Goal: Use online tool/utility: Utilize a website feature to perform a specific function

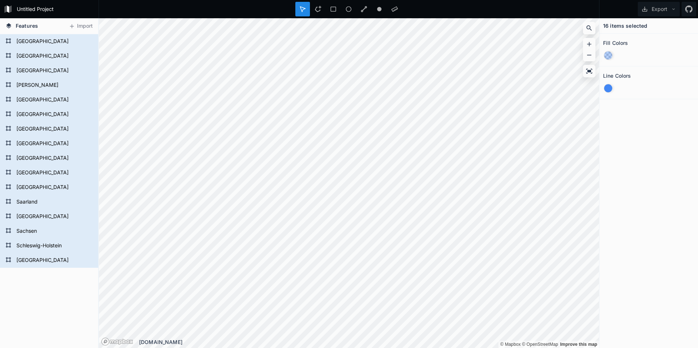
click at [608, 86] on div at bounding box center [608, 88] width 8 height 8
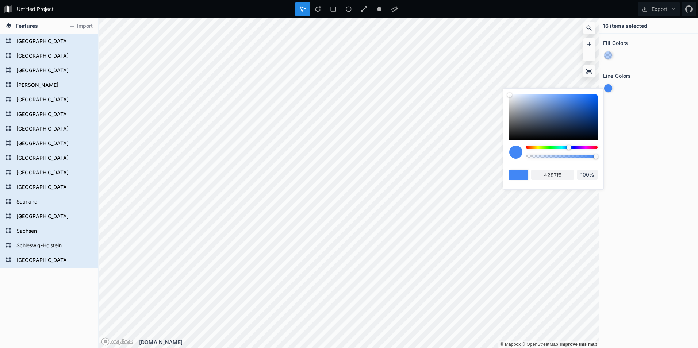
click at [528, 148] on div at bounding box center [562, 148] width 72 height 4
click at [566, 148] on div at bounding box center [568, 147] width 4 height 4
click at [518, 153] on div at bounding box center [515, 152] width 13 height 13
click at [610, 56] on div at bounding box center [608, 55] width 8 height 8
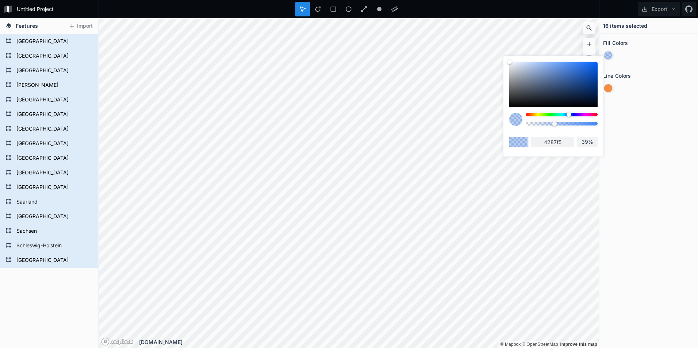
click at [514, 75] on div at bounding box center [553, 85] width 88 height 46
type input "a8acb3"
click at [629, 68] on section "Line Colors" at bounding box center [648, 82] width 99 height 33
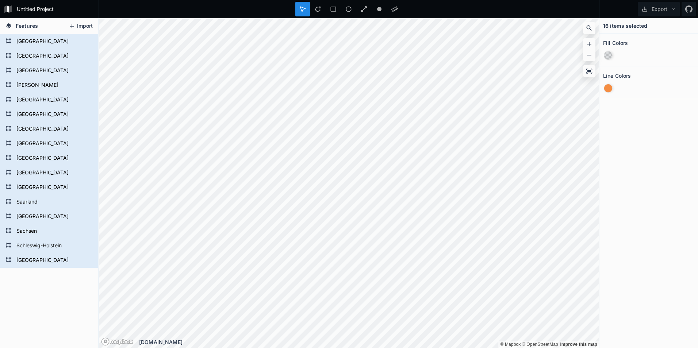
click at [78, 28] on button "Import" at bounding box center [80, 26] width 31 height 12
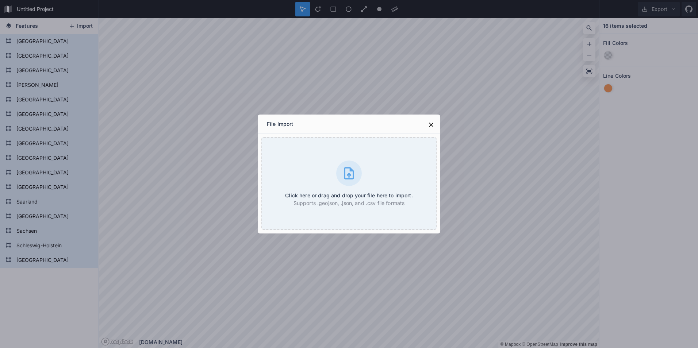
click at [78, 28] on div "File Import Click here or drag and drop your file here to import. Supports .geo…" at bounding box center [349, 174] width 698 height 348
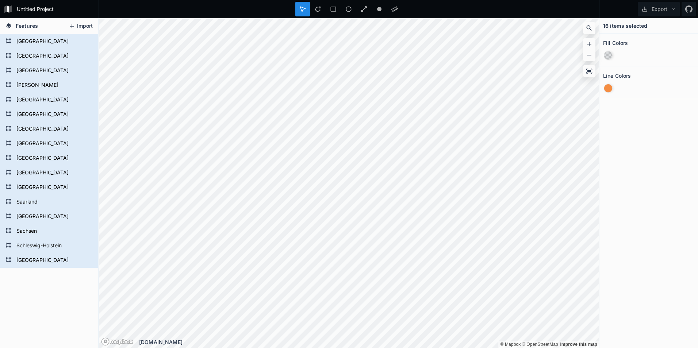
click at [78, 28] on button "Import" at bounding box center [80, 26] width 31 height 12
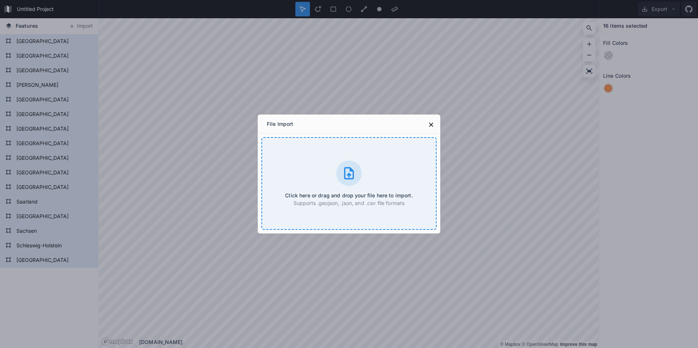
click at [355, 177] on icon at bounding box center [349, 173] width 15 height 15
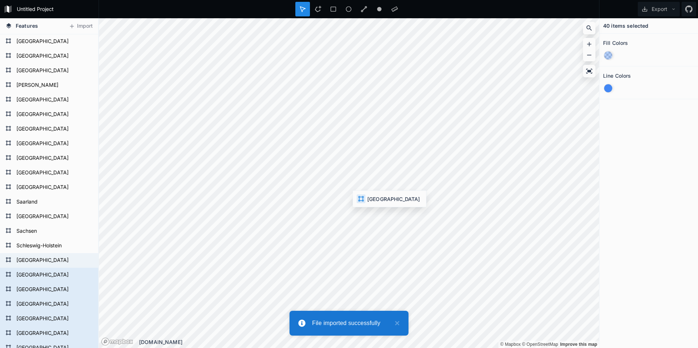
click at [42, 41] on form "[GEOGRAPHIC_DATA]" at bounding box center [53, 41] width 78 height 11
click at [27, 27] on span "Features" at bounding box center [27, 26] width 22 height 8
click at [9, 24] on icon at bounding box center [8, 25] width 5 height 5
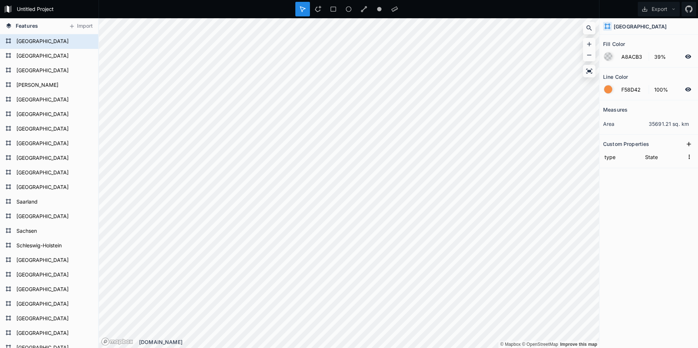
click at [41, 134] on form "[GEOGRAPHIC_DATA]" at bounding box center [53, 129] width 78 height 11
click at [37, 147] on form "[GEOGRAPHIC_DATA]" at bounding box center [53, 143] width 78 height 11
click at [51, 211] on form "[GEOGRAPHIC_DATA]" at bounding box center [53, 216] width 78 height 11
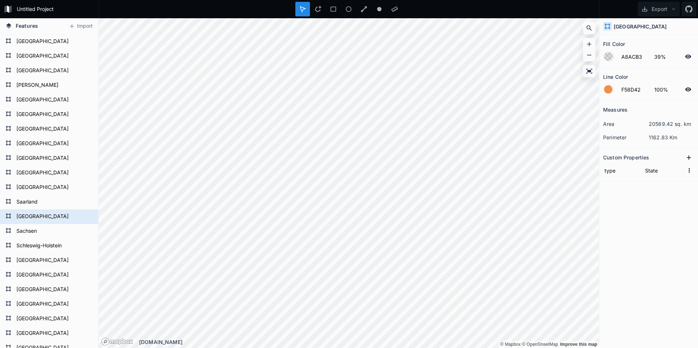
scroll to position [101, 0]
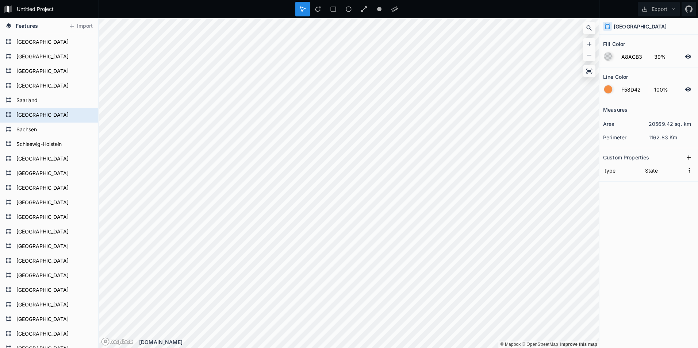
click at [612, 184] on div "Measures area 20569.42 sq. km perimeter 1162.83 Km Custom Properties type State" at bounding box center [648, 205] width 99 height 211
click at [42, 48] on form "[GEOGRAPHIC_DATA]" at bounding box center [48, 42] width 68 height 11
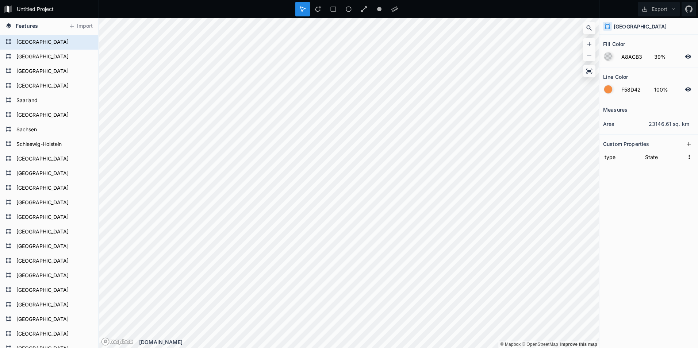
click at [333, 10] on icon at bounding box center [333, 9] width 7 height 7
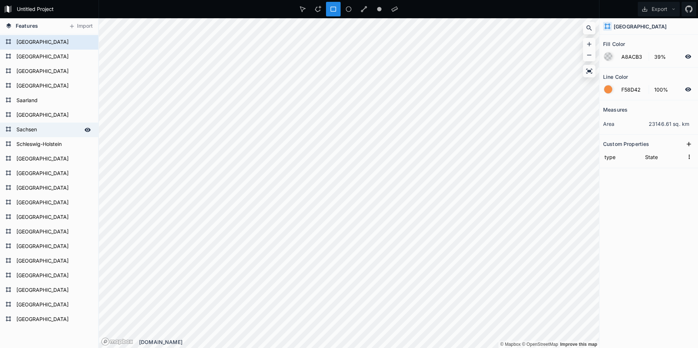
scroll to position [0, 0]
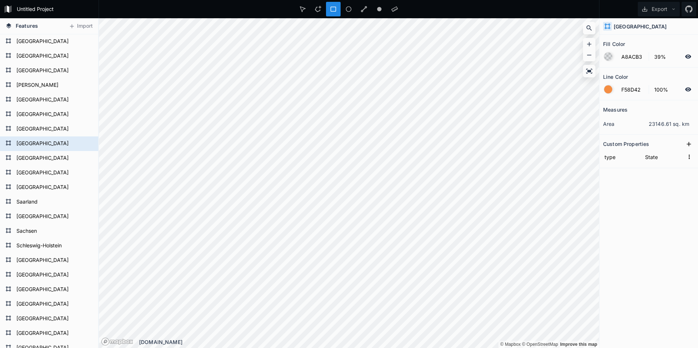
click at [589, 55] on icon at bounding box center [588, 54] width 7 height 7
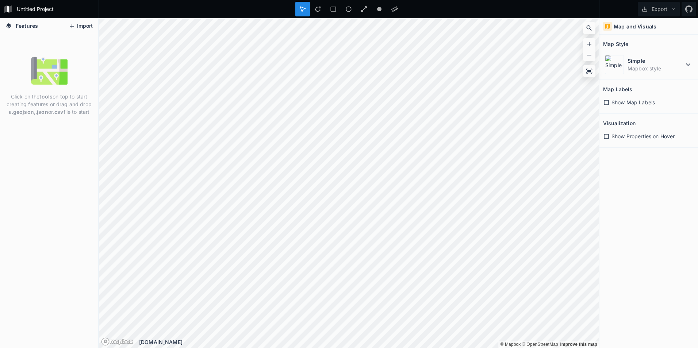
click at [75, 26] on icon at bounding box center [72, 26] width 7 height 7
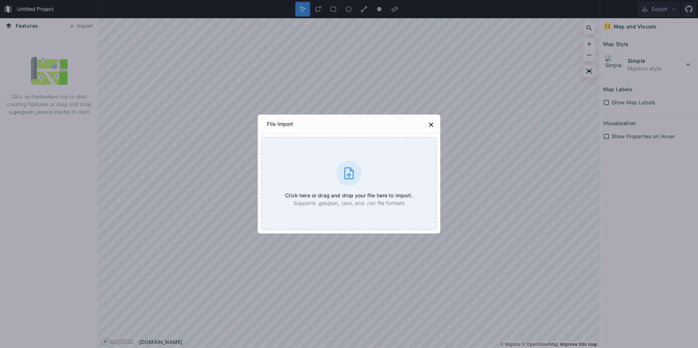
click at [27, 25] on div "File Import Click here or drag and drop your file here to import. Supports .geo…" at bounding box center [349, 174] width 698 height 348
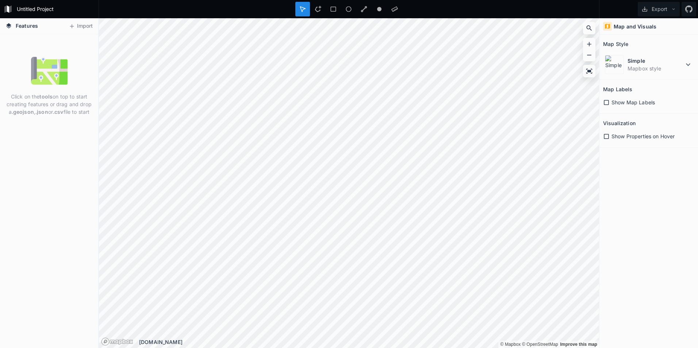
click at [606, 104] on icon at bounding box center [606, 102] width 7 height 7
click at [606, 104] on icon at bounding box center [605, 102] width 5 height 5
click at [86, 23] on button "Import" at bounding box center [80, 26] width 31 height 12
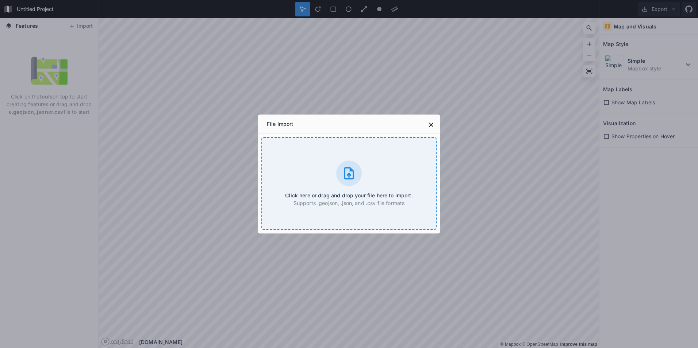
click at [358, 175] on div at bounding box center [349, 174] width 26 height 26
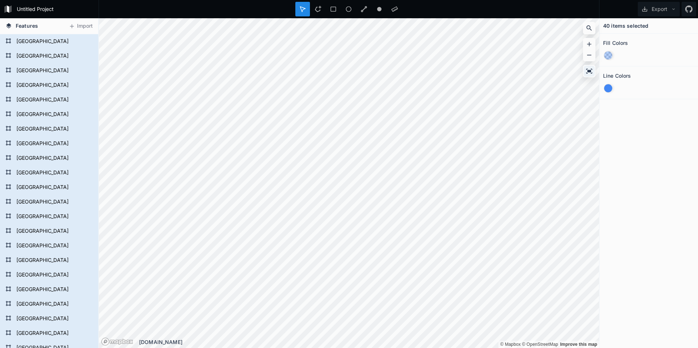
click at [591, 72] on icon at bounding box center [589, 71] width 6 height 5
